Goal: Share content: Share content

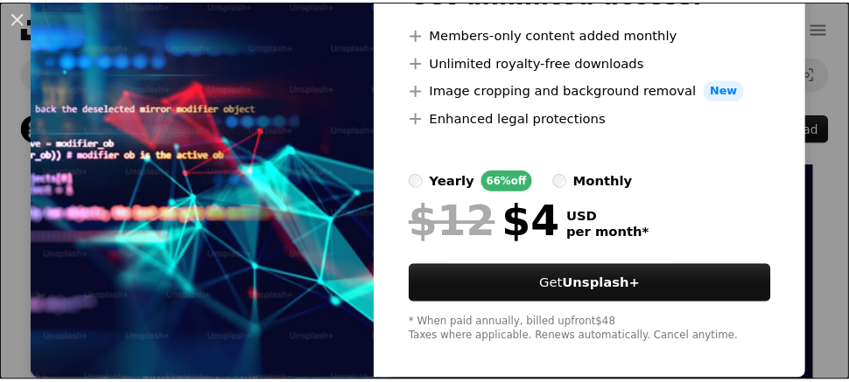
scroll to position [231, 0]
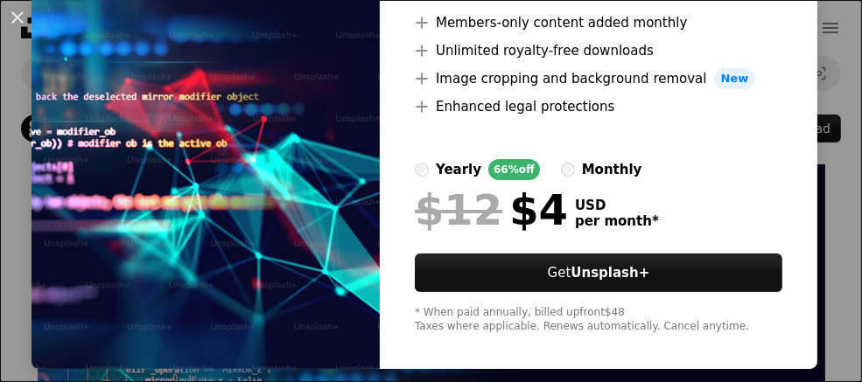
click at [835, 49] on div "An X shape Unsplash+ Premium, ready to use images. Get unlimited access. A plus…" at bounding box center [431, 191] width 862 height 382
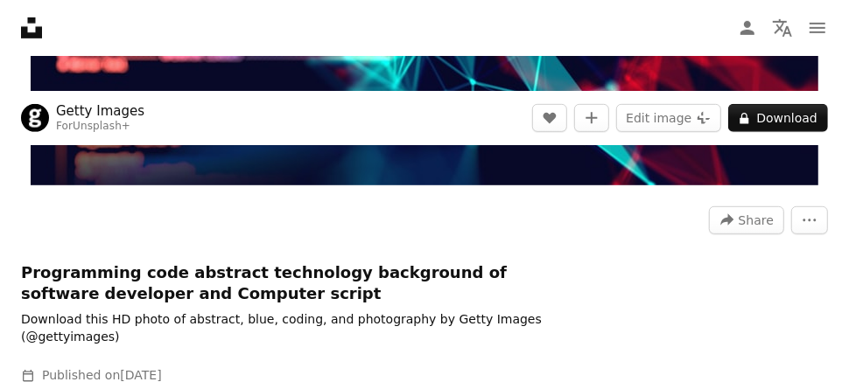
scroll to position [525, 0]
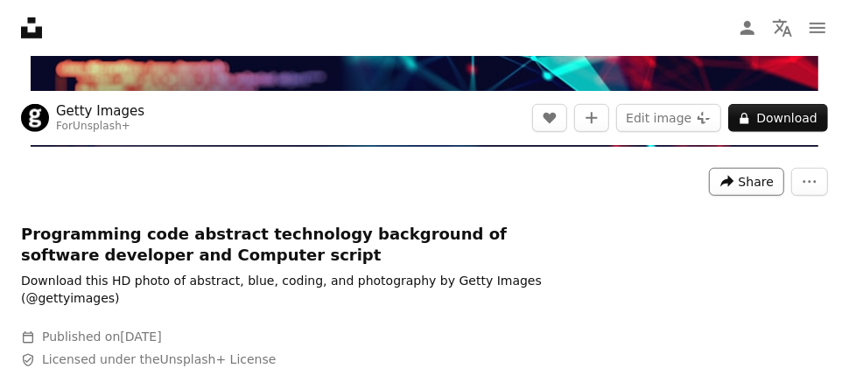
click at [735, 186] on icon "A forward-right arrow" at bounding box center [727, 182] width 16 height 16
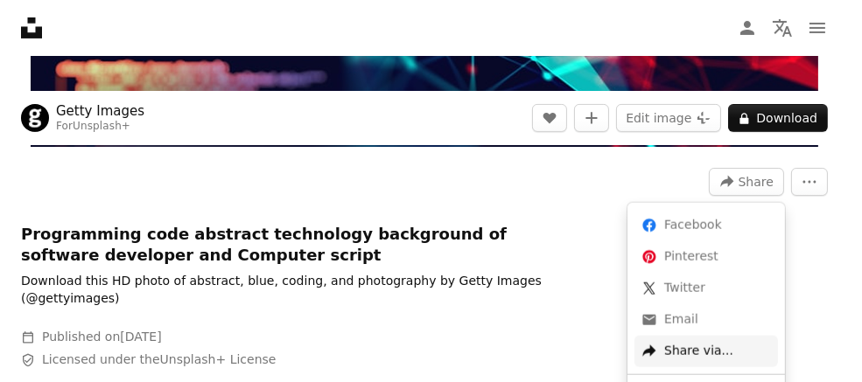
click at [714, 341] on div "A forward-right arrow Share via..." at bounding box center [706, 352] width 144 height 32
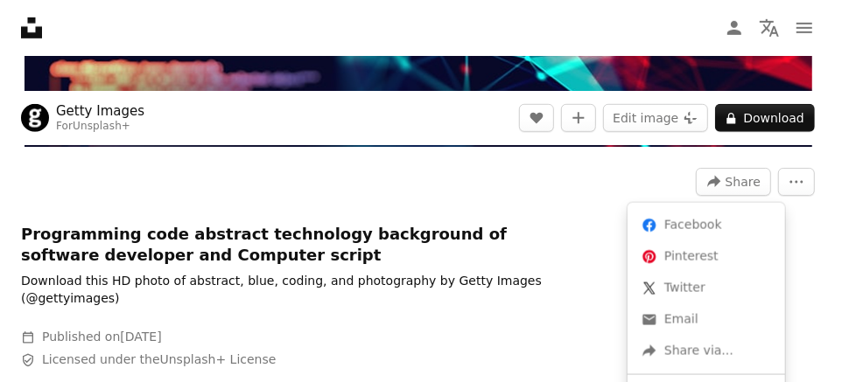
click at [535, 189] on body "Unsplash logo Unsplash Home A photo Pen Tool A compass A stack of folders Downl…" at bounding box center [418, 191] width 836 height 382
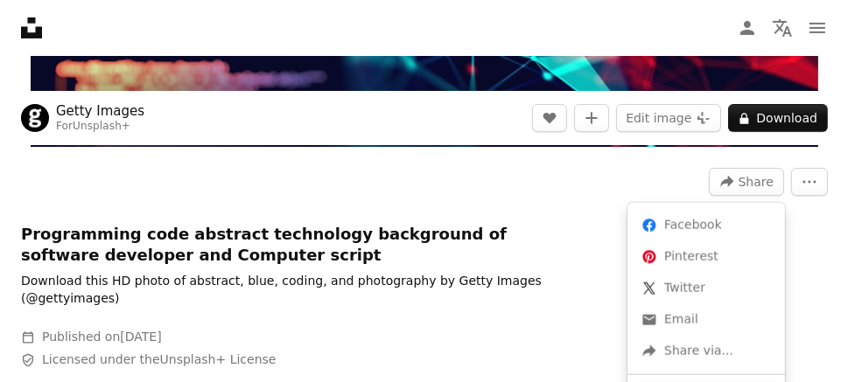
scroll to position [556, 0]
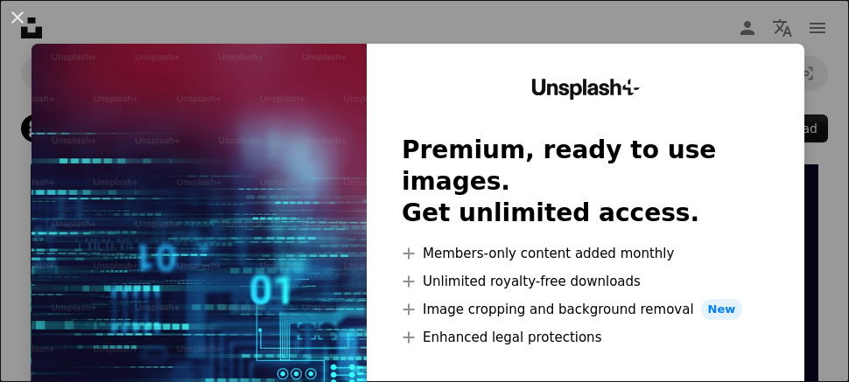
scroll to position [1435, 0]
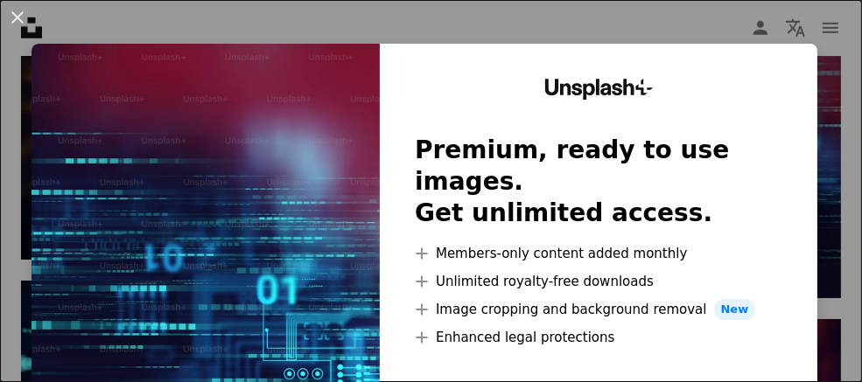
click at [811, 18] on div "An X shape Unsplash+ Premium, ready to use images. Get unlimited access. A plus…" at bounding box center [431, 191] width 862 height 382
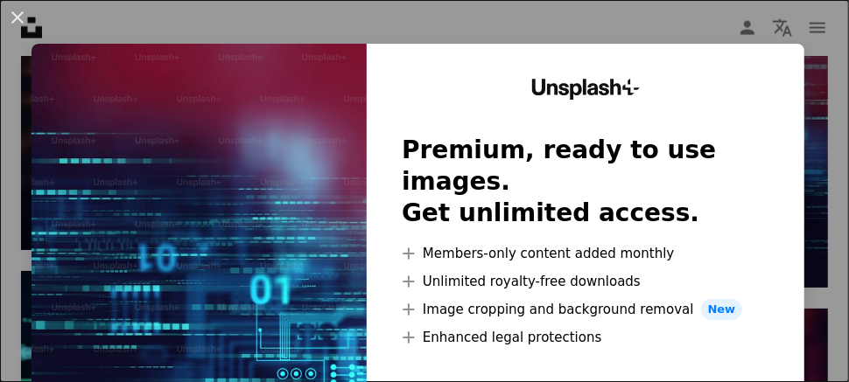
click at [811, 18] on icon "navigation menu" at bounding box center [817, 28] width 21 height 21
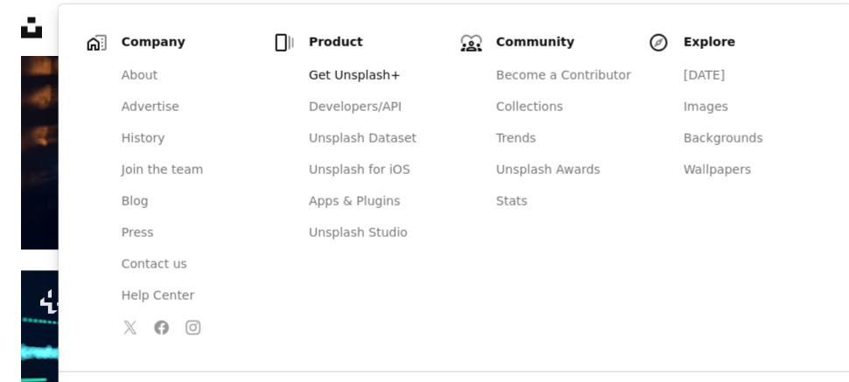
click at [848, 25] on nav "Unsplash logo Unsplash Home A photo Pen Tool A compass A stack of folders Downl…" at bounding box center [424, 28] width 849 height 56
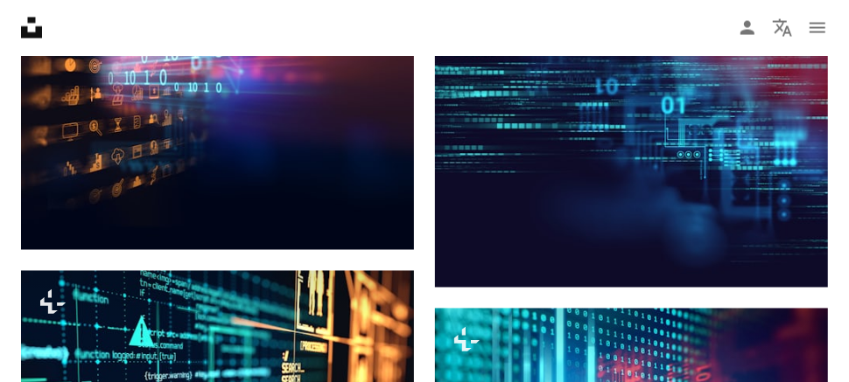
click at [848, 25] on nav "Unsplash logo Unsplash Home A photo Pen Tool A compass A stack of folders Downl…" at bounding box center [424, 28] width 849 height 56
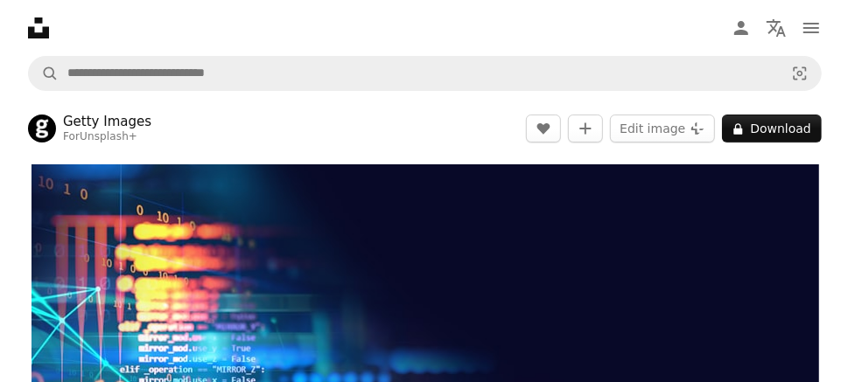
scroll to position [0, 0]
